Goal: Task Accomplishment & Management: Complete application form

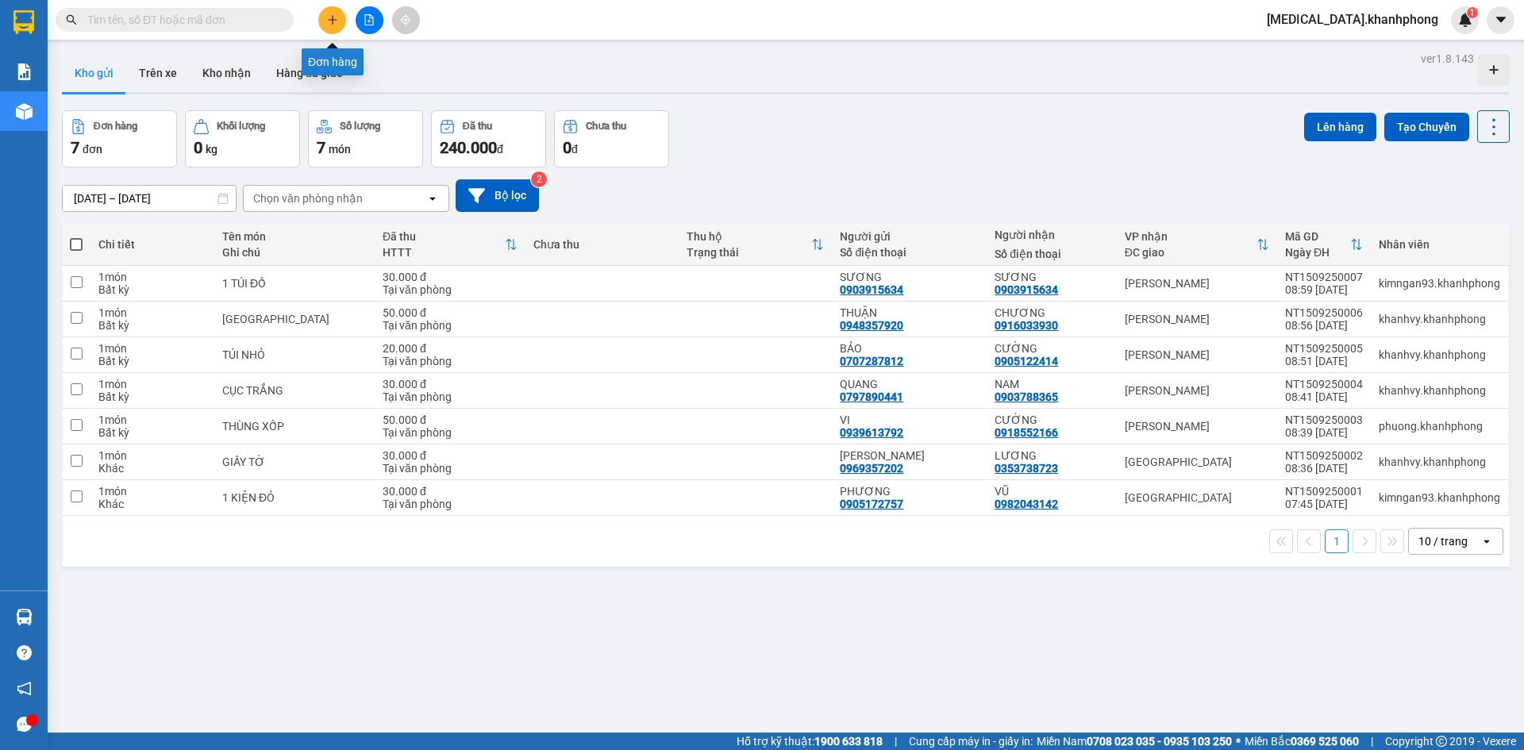
click at [325, 21] on button at bounding box center [332, 20] width 28 height 28
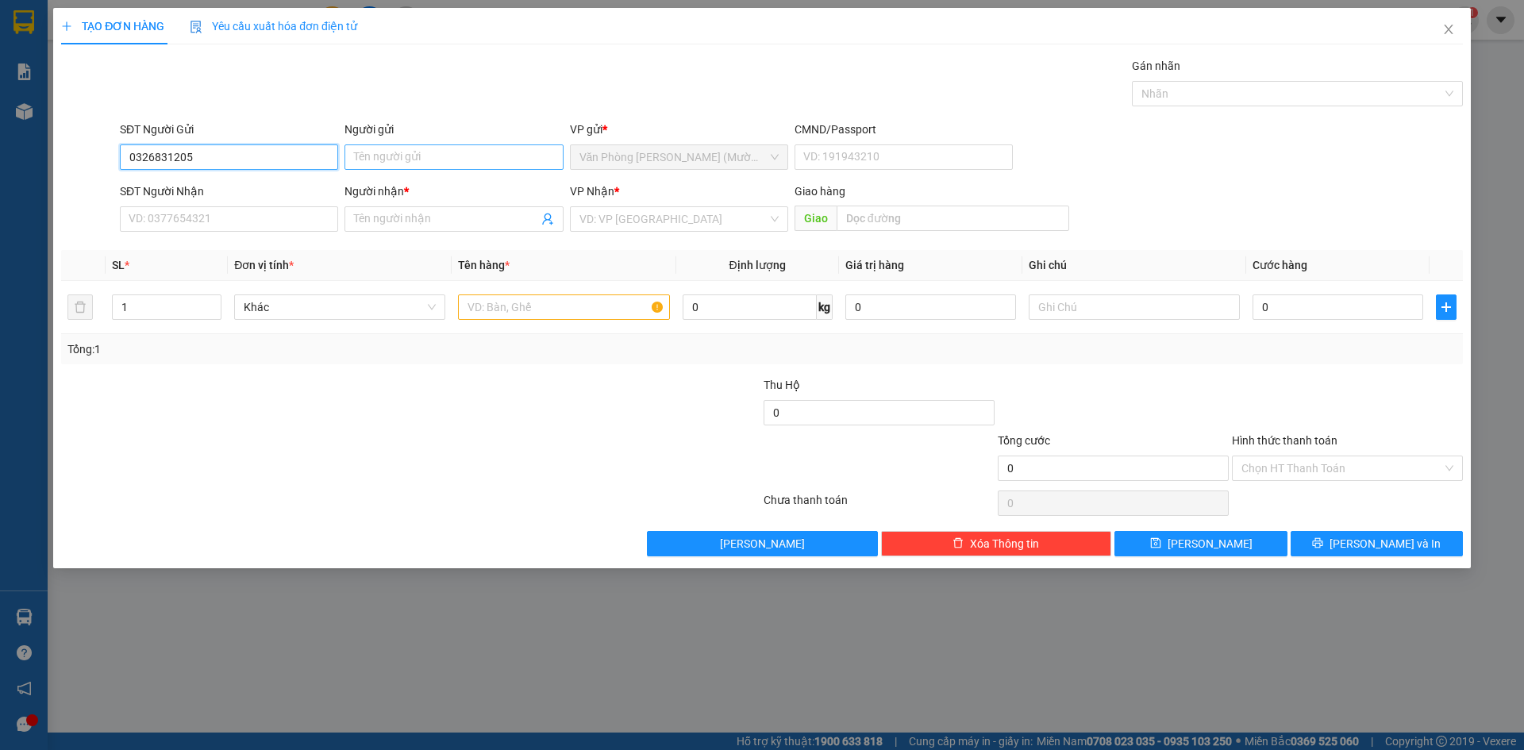
type input "0326831205"
click at [389, 162] on input "Người gửi" at bounding box center [454, 156] width 218 height 25
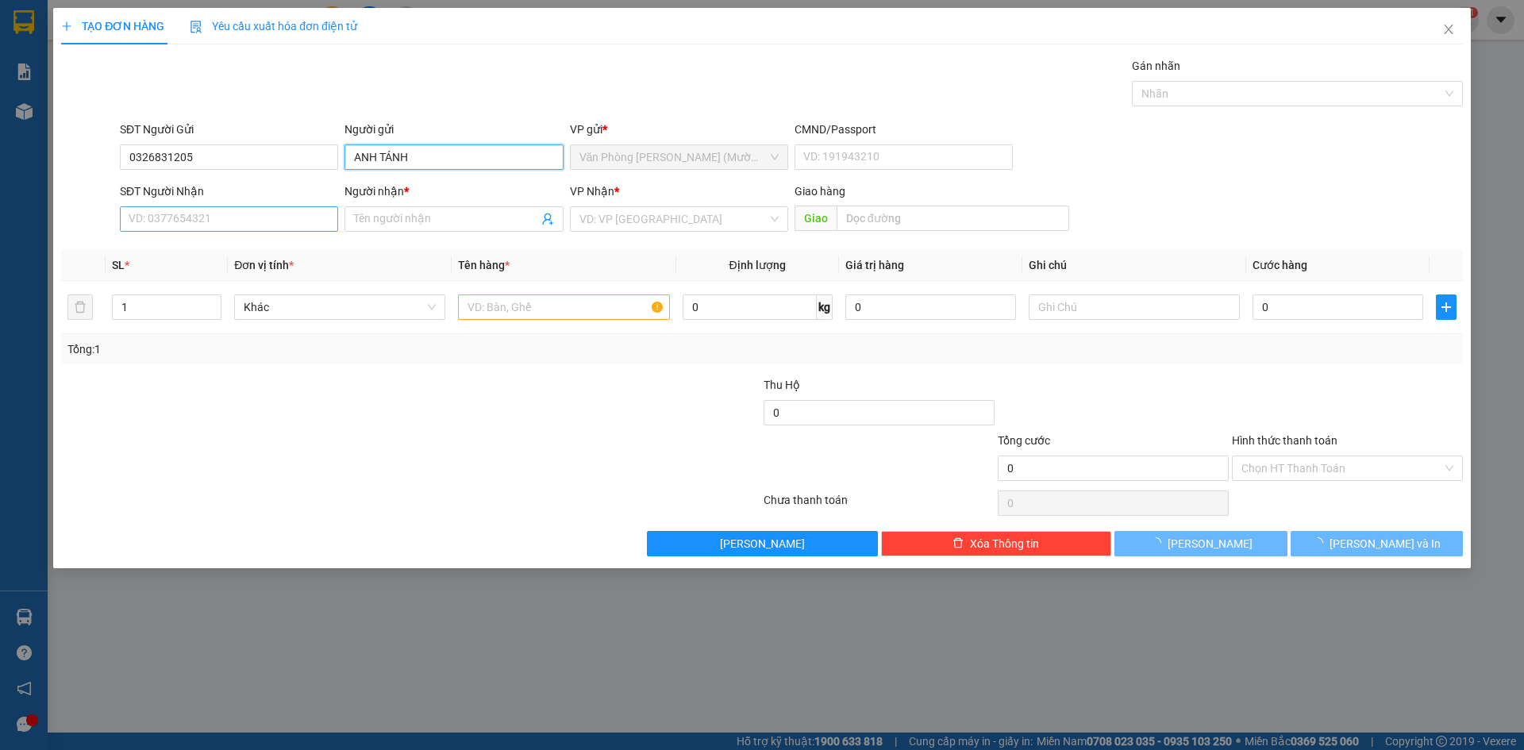
type input "ANH TÁNH"
click at [314, 223] on input "SĐT Người Nhận" at bounding box center [229, 218] width 218 height 25
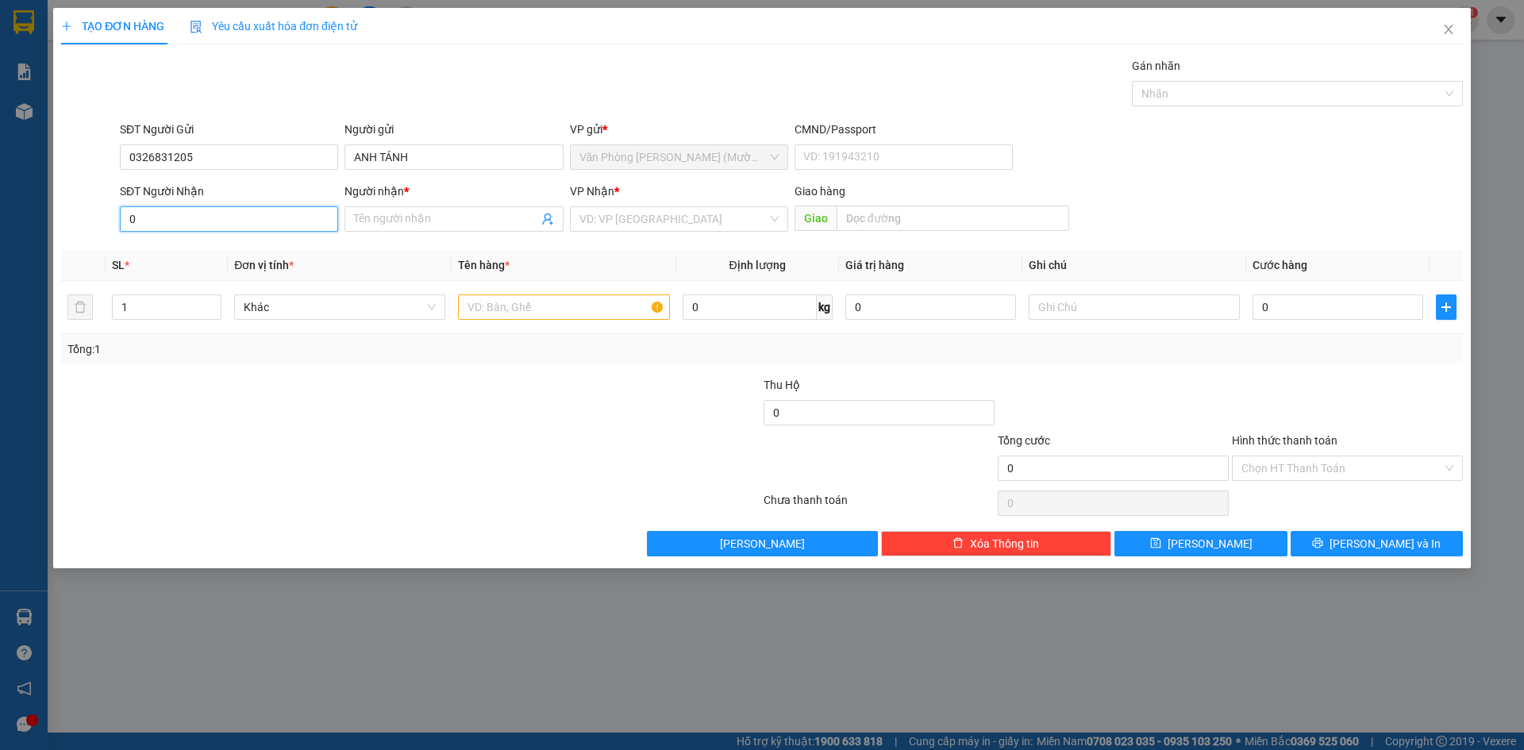
type input "0"
click at [223, 144] on div "SĐT Người Gửi" at bounding box center [229, 133] width 218 height 24
click at [227, 162] on input "0326831205" at bounding box center [229, 156] width 218 height 25
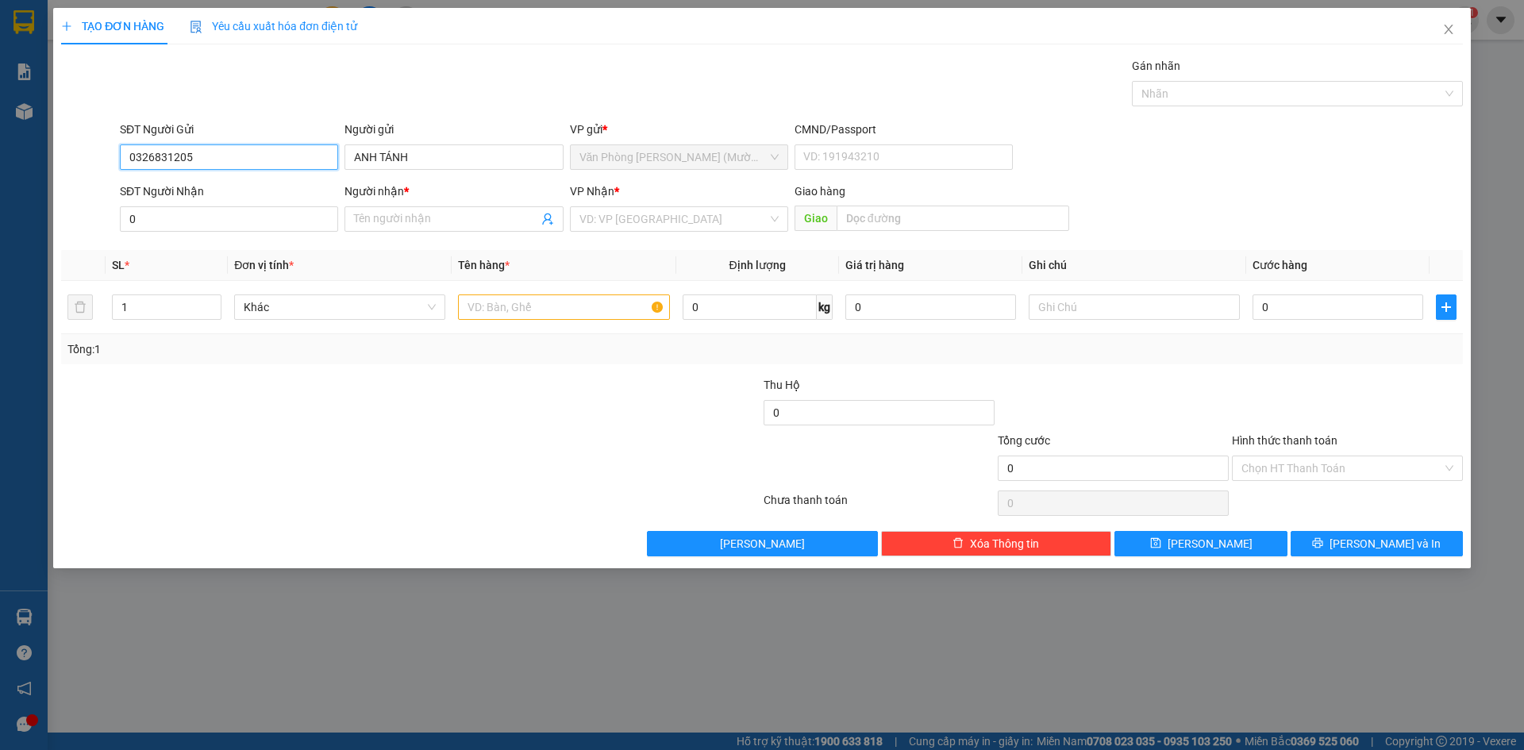
click at [227, 162] on input "0326831205" at bounding box center [229, 156] width 218 height 25
click at [222, 224] on input "0" at bounding box center [229, 218] width 218 height 25
paste input "0326831205"
type input "0326831205"
click at [402, 218] on input "Người nhận *" at bounding box center [445, 218] width 183 height 17
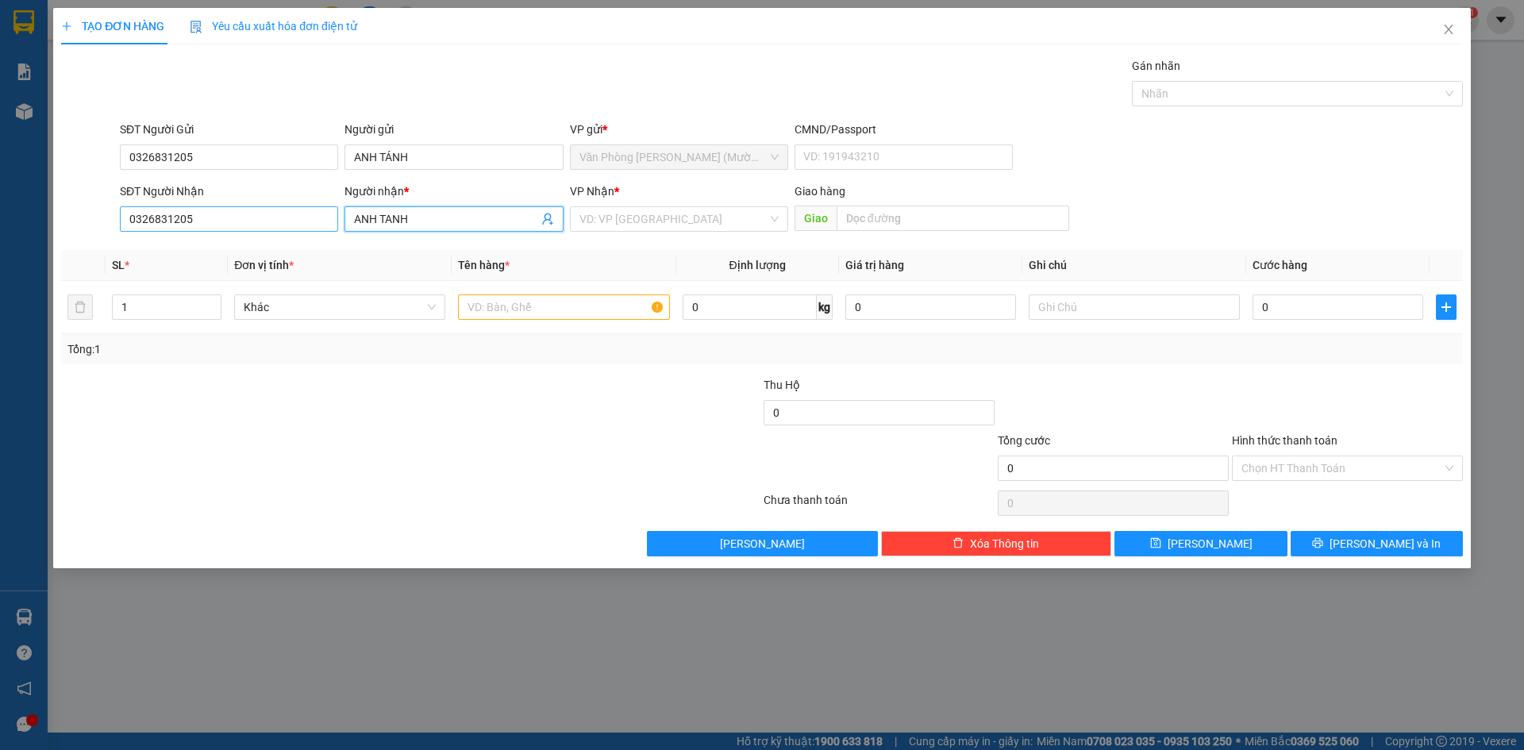
type input "ANH TANH"
click at [256, 212] on input "0326831205" at bounding box center [229, 218] width 218 height 25
type input "0326831205"
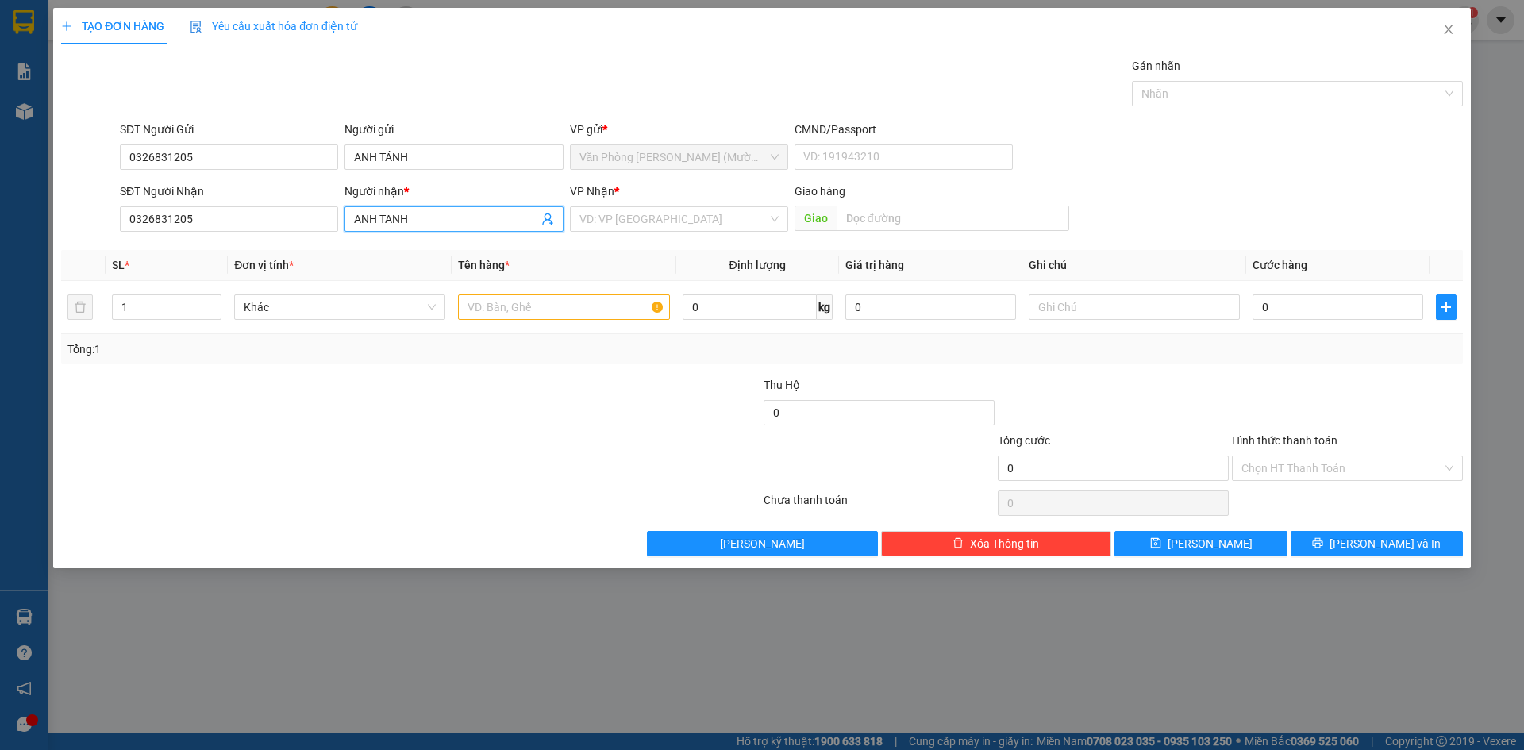
click at [406, 218] on input "ANH TANH" at bounding box center [445, 218] width 183 height 17
type input "THƯƠNG THƯƠNG"
click at [224, 155] on input "0326831205" at bounding box center [229, 156] width 218 height 25
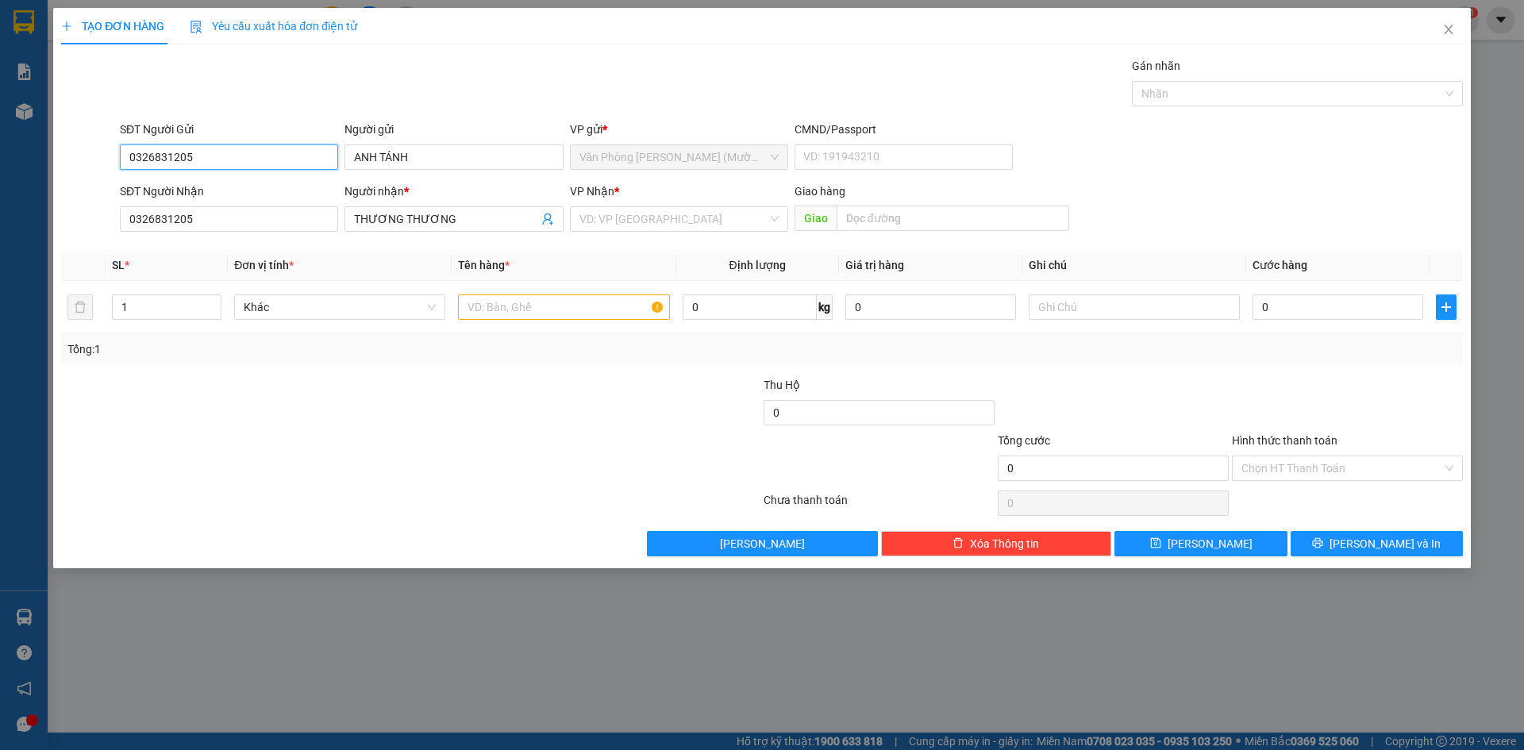
click at [224, 155] on input "0326831205" at bounding box center [229, 156] width 218 height 25
type input "0799345668"
click at [669, 225] on input "search" at bounding box center [674, 219] width 188 height 24
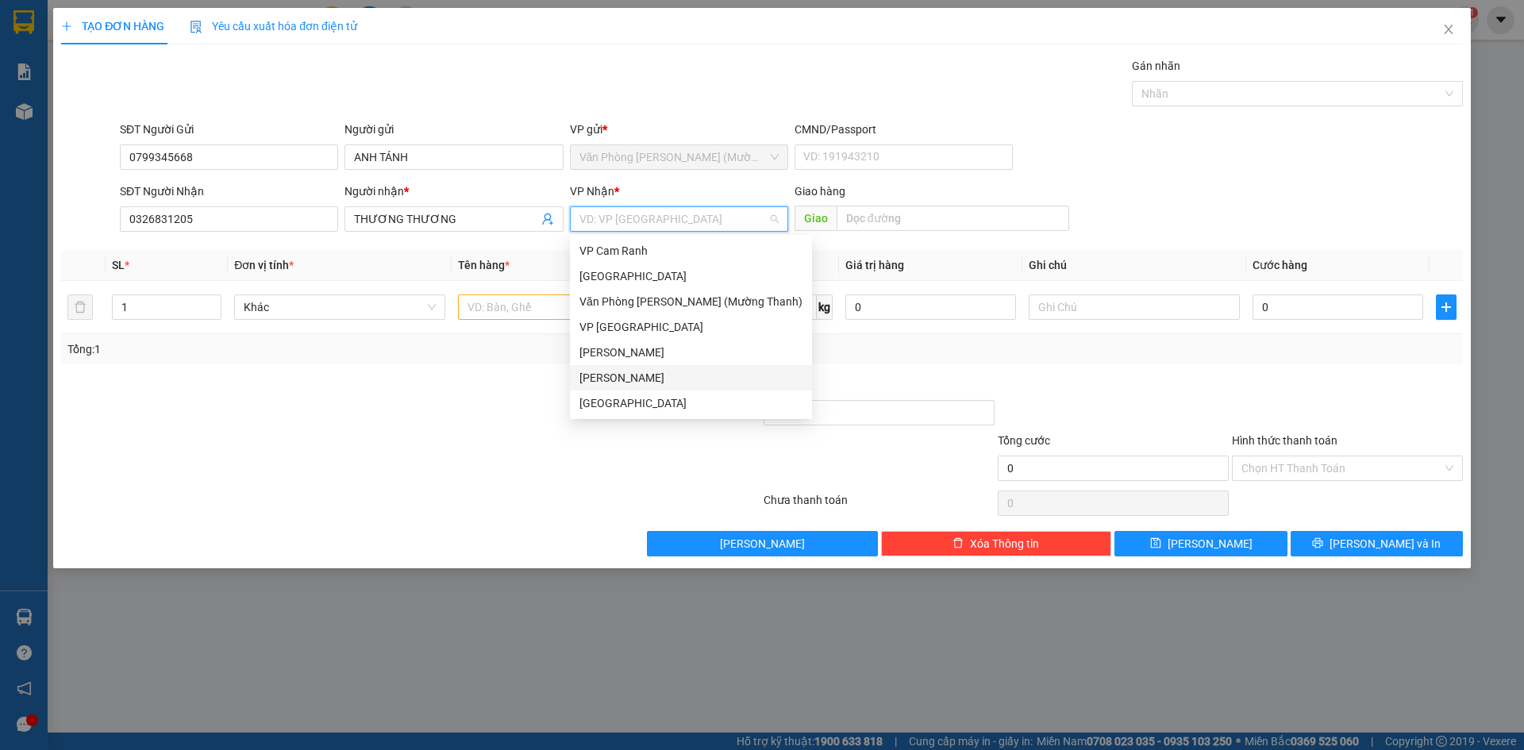
click at [668, 376] on div "[PERSON_NAME]" at bounding box center [691, 377] width 223 height 17
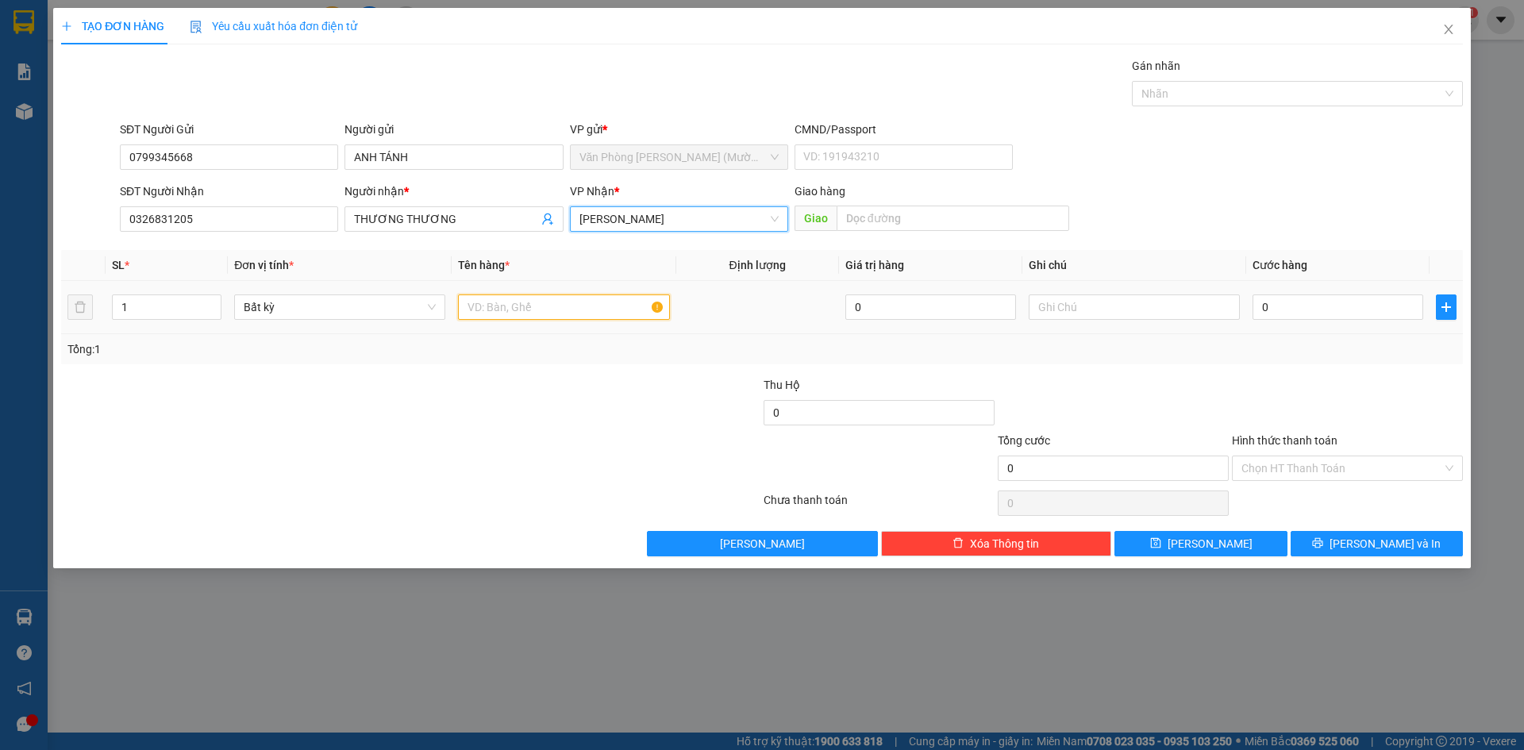
click at [499, 302] on input "text" at bounding box center [563, 307] width 211 height 25
type input "1 BỊCH VÀNG"
click at [1273, 306] on input "0" at bounding box center [1338, 307] width 171 height 25
type input "3"
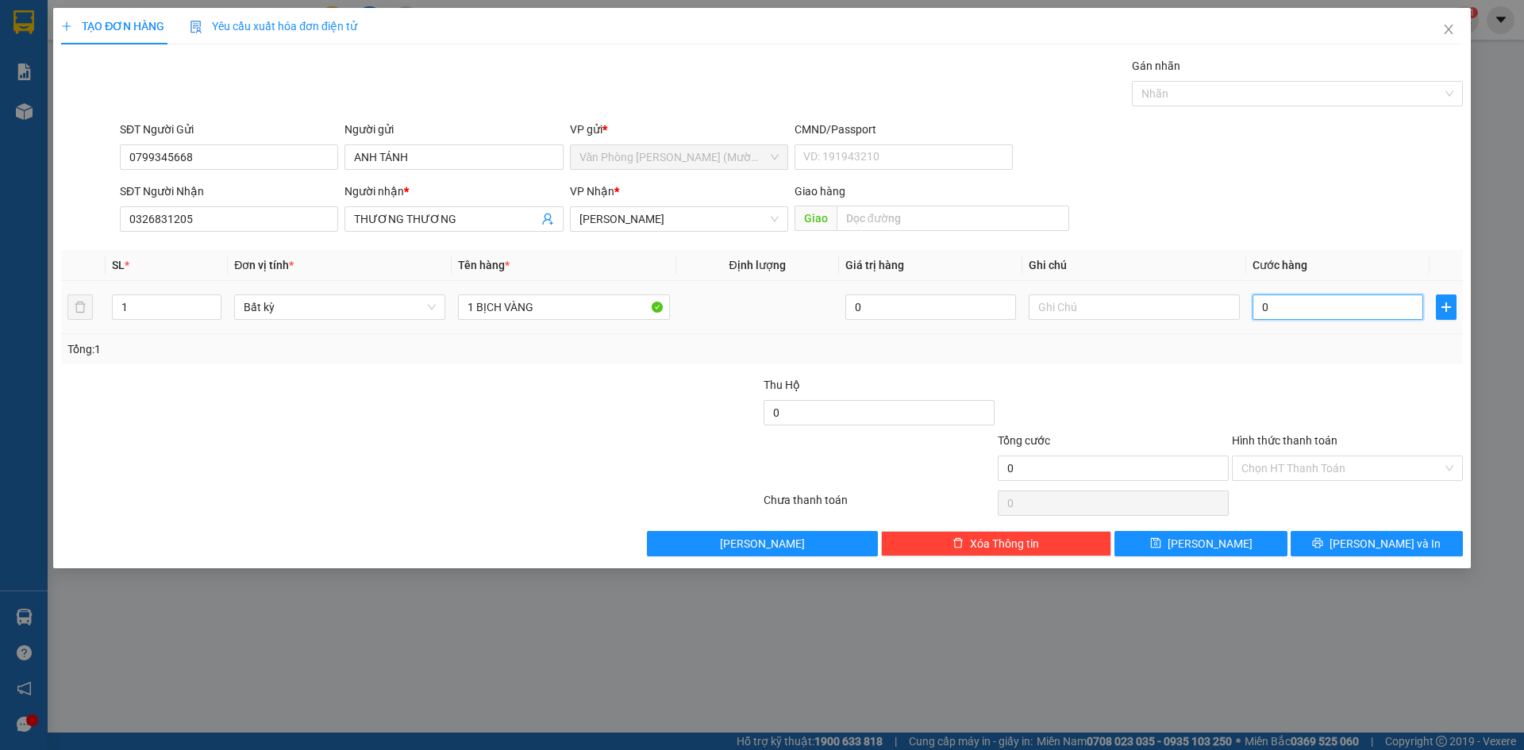
type input "3"
type input "30"
type input "30.000"
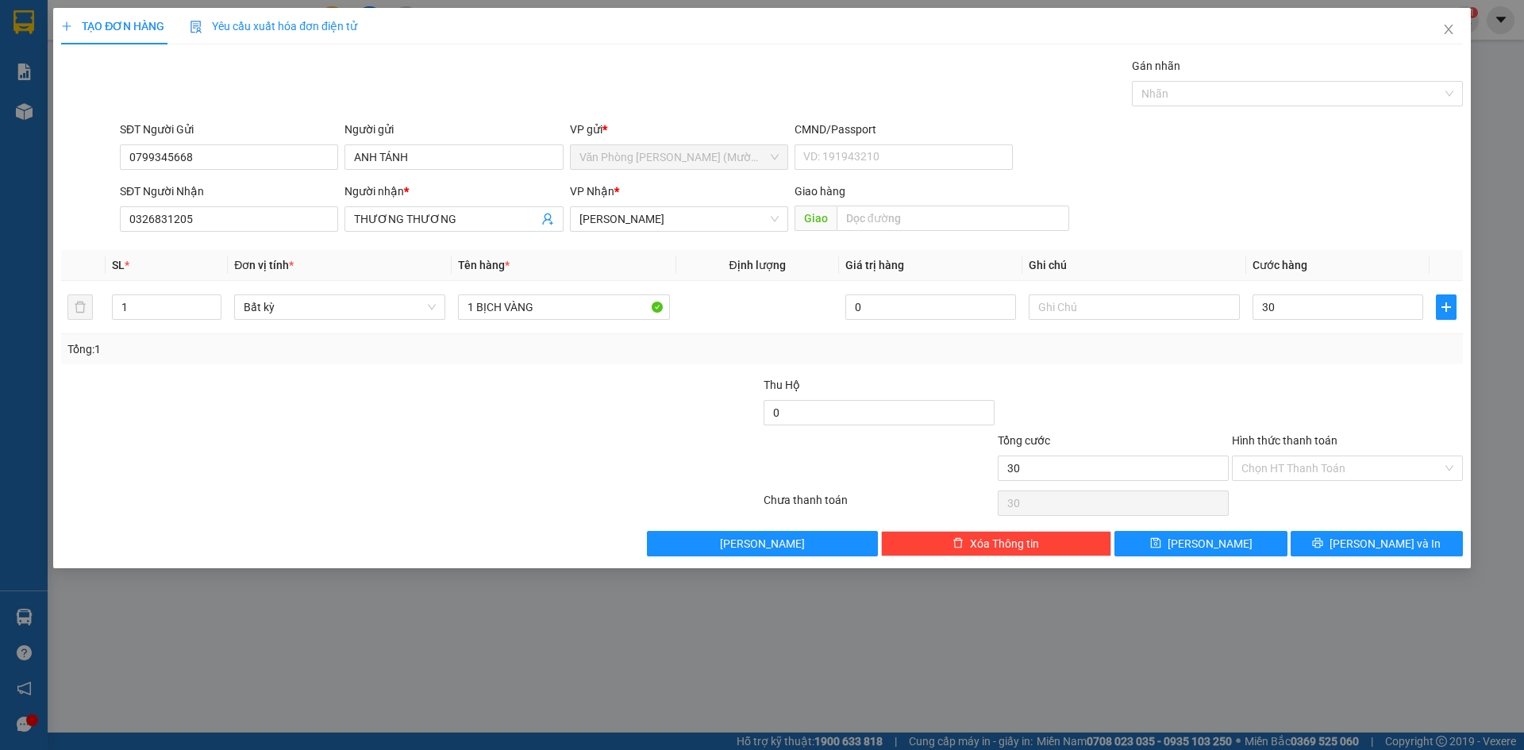
type input "30.000"
click at [1277, 379] on div at bounding box center [1348, 404] width 234 height 56
click at [1276, 468] on input "Hình thức thanh toán" at bounding box center [1342, 469] width 201 height 24
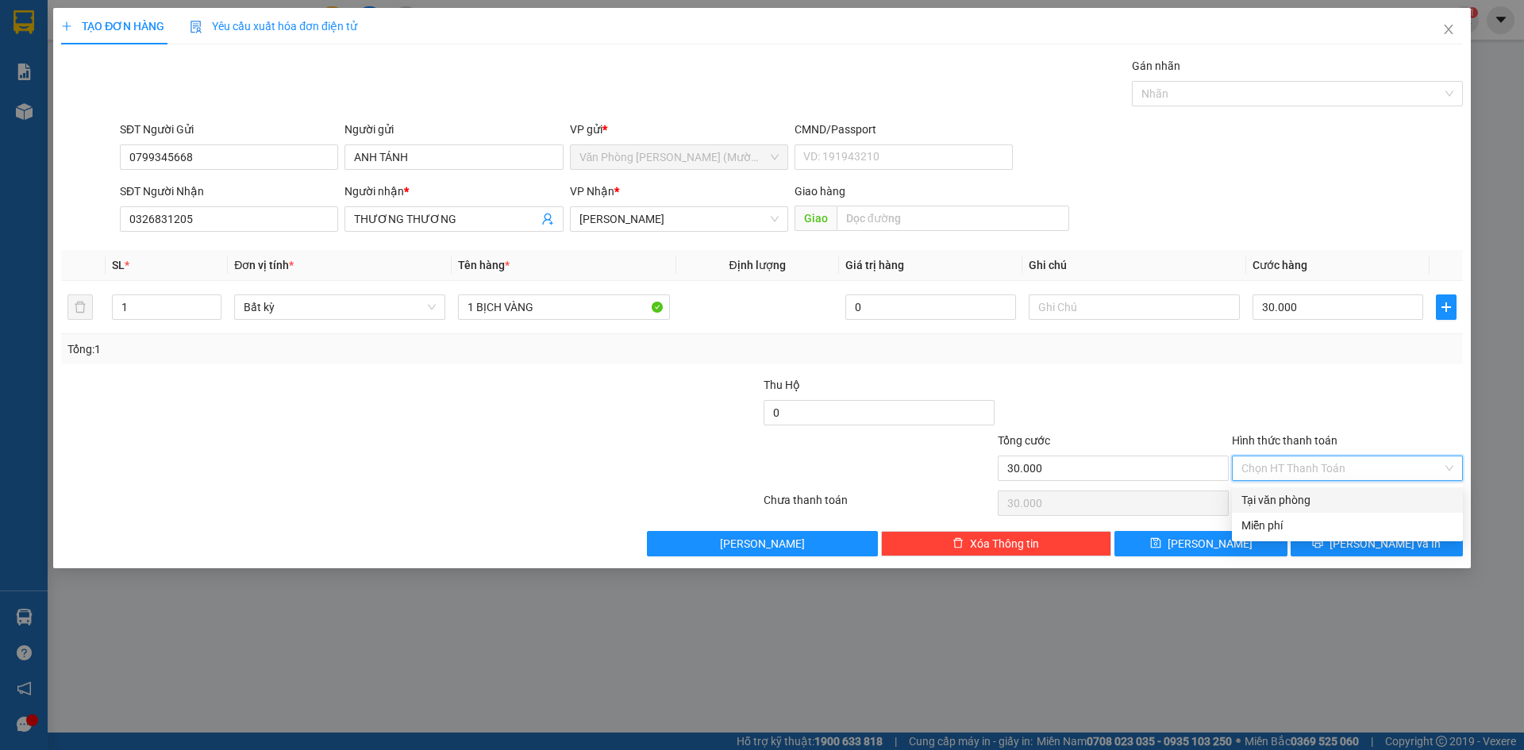
click at [1284, 504] on div "Tại văn phòng" at bounding box center [1348, 499] width 212 height 17
type input "0"
click at [1336, 537] on button "[PERSON_NAME] và In" at bounding box center [1377, 543] width 172 height 25
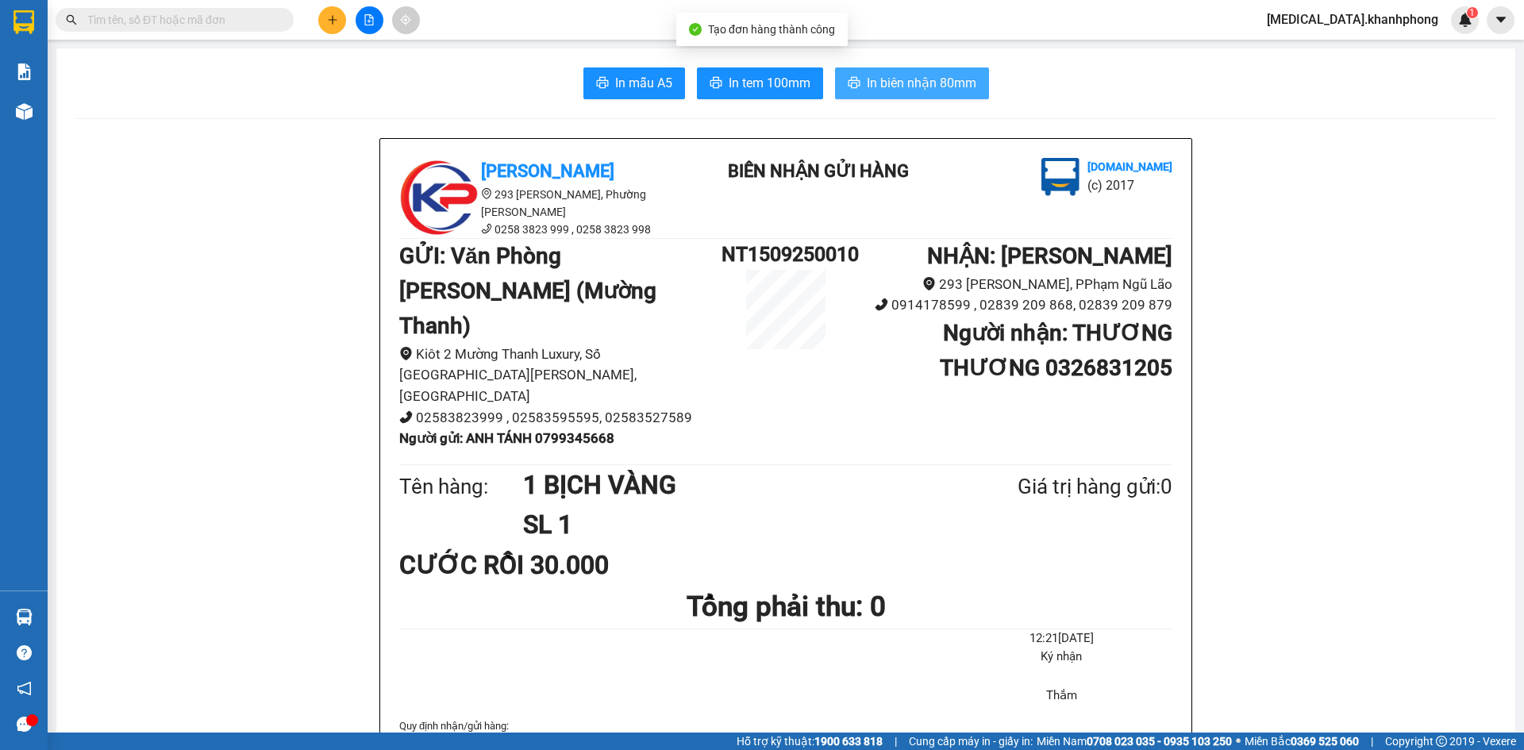
click at [900, 75] on span "In biên nhận 80mm" at bounding box center [922, 83] width 110 height 20
